Goal: Find specific page/section: Find specific page/section

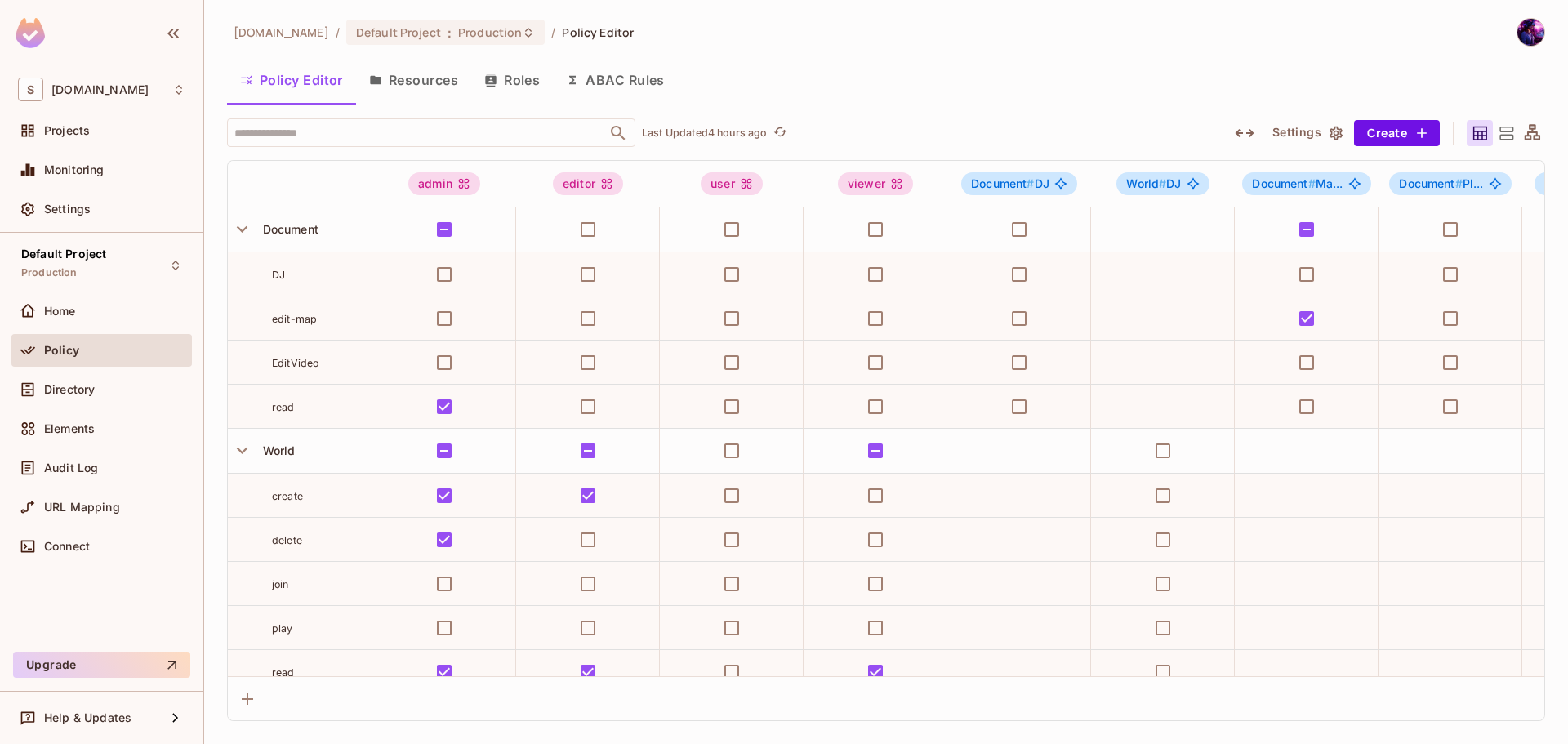
click at [423, 93] on button "Resources" at bounding box center [413, 79] width 115 height 41
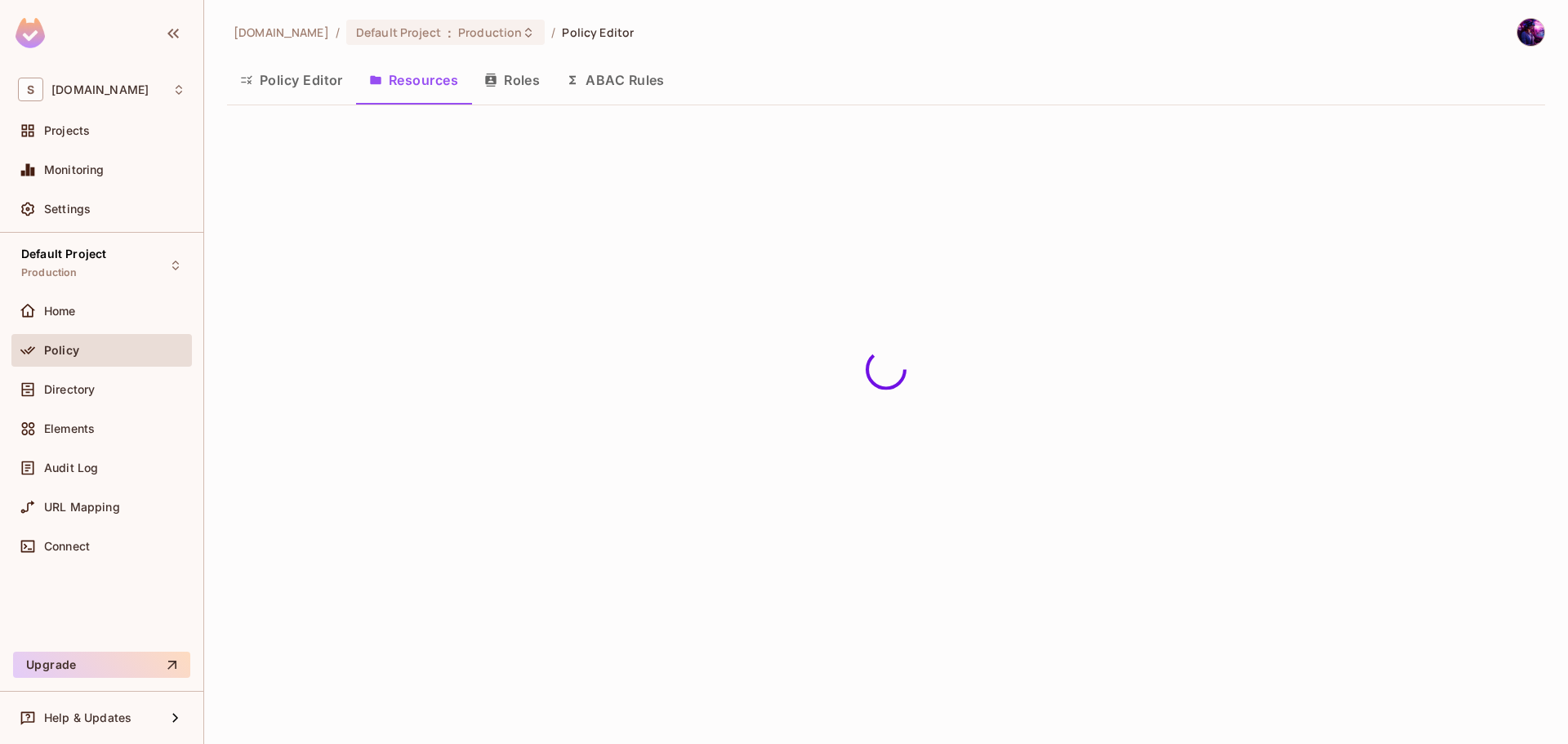
click at [303, 67] on button "Policy Editor" at bounding box center [291, 79] width 129 height 41
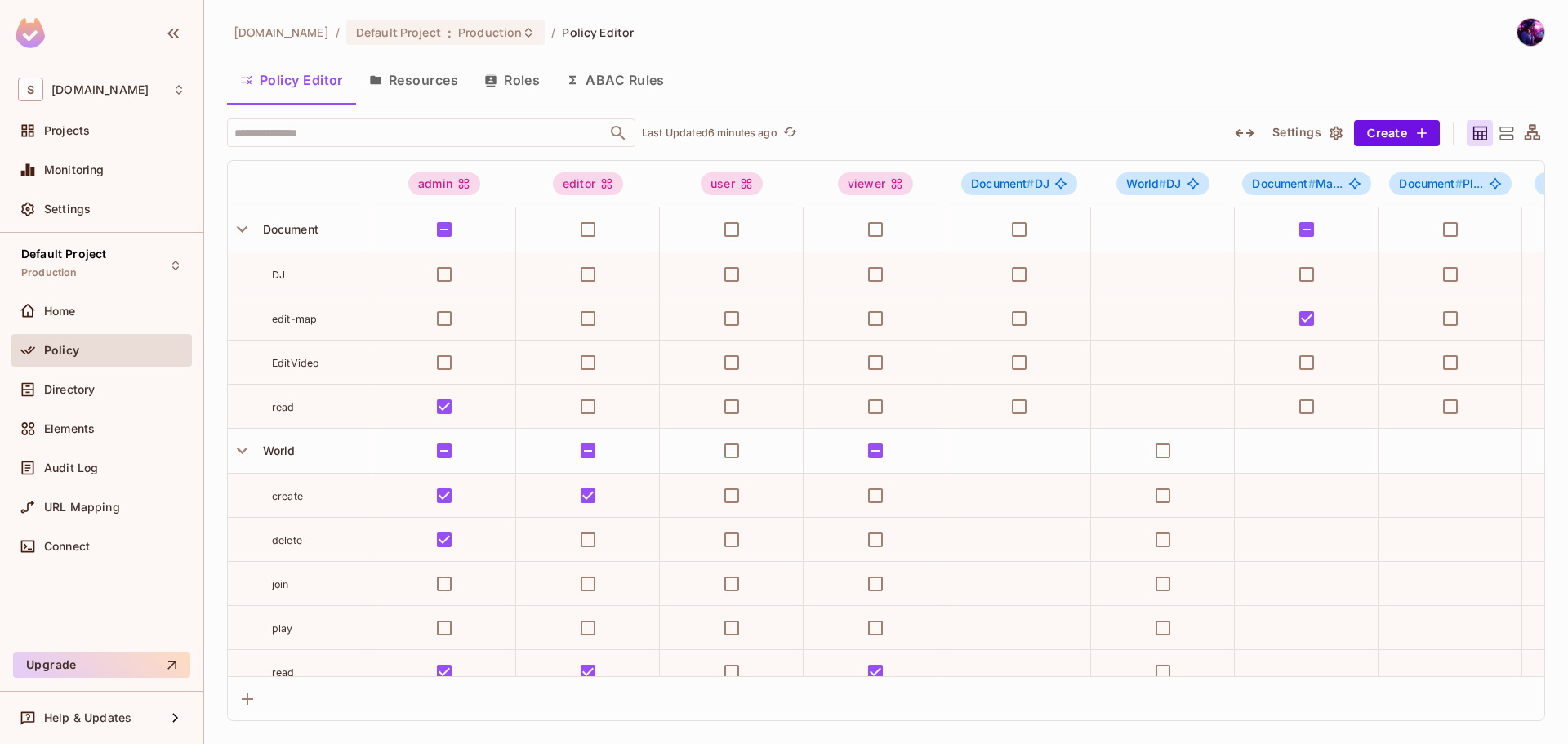
click at [436, 74] on button "Resources" at bounding box center [413, 79] width 115 height 41
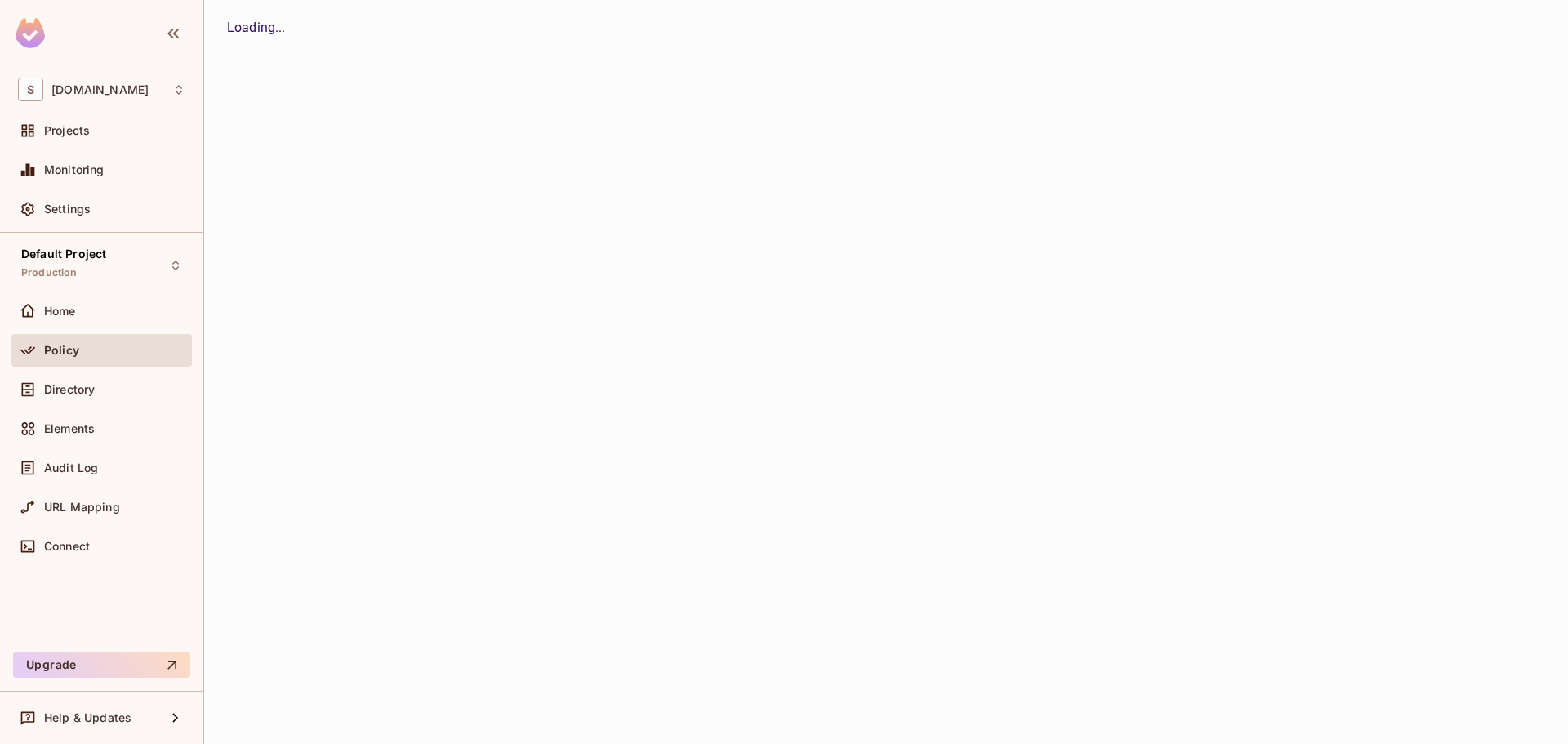
click at [553, 73] on div "[DOMAIN_NAME] / Default Project : Production / Policy Editor Policy Editor Reso…" at bounding box center [886, 372] width 1364 height 744
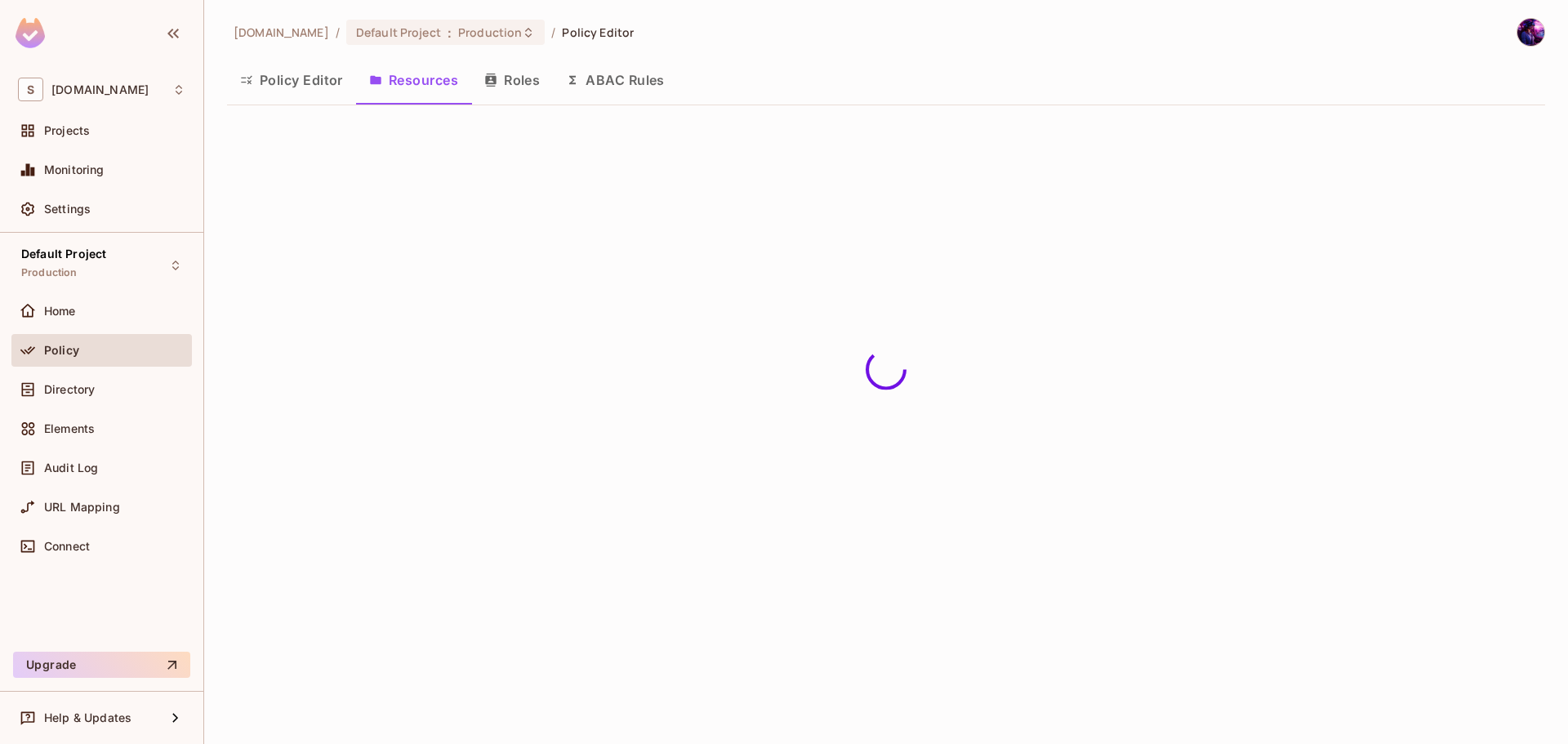
click at [654, 76] on button "ABAC Rules" at bounding box center [615, 79] width 125 height 41
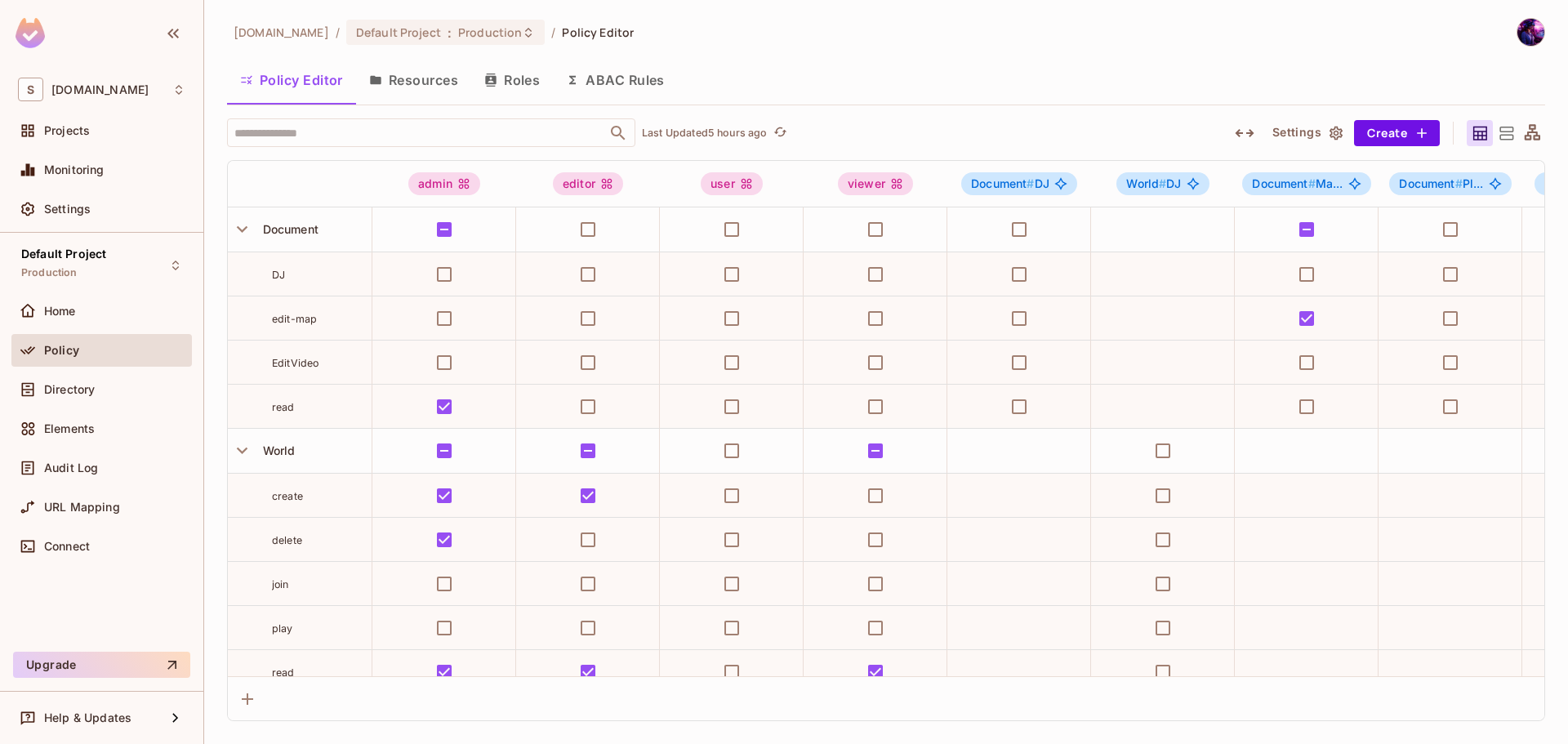
scroll to position [162, 0]
